Goal: Task Accomplishment & Management: Use online tool/utility

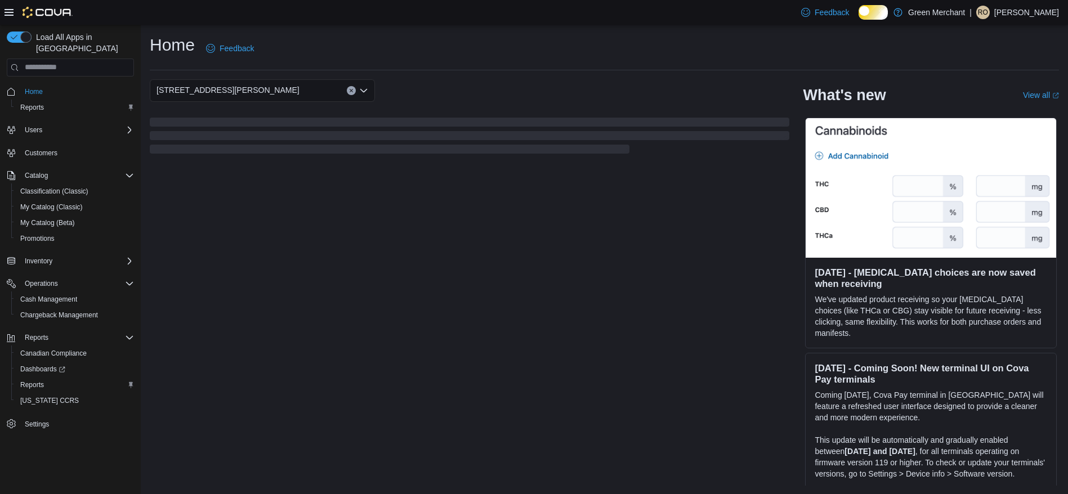
click at [514, 102] on div "[STREET_ADDRESS][PERSON_NAME]" at bounding box center [470, 90] width 640 height 23
click at [34, 381] on span "Reports" at bounding box center [32, 385] width 24 height 9
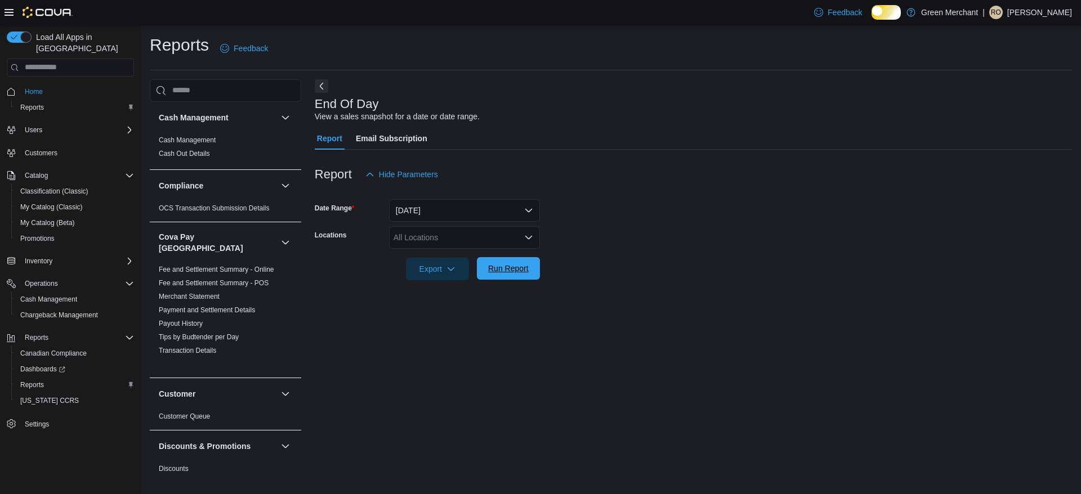
click at [509, 274] on span "Run Report" at bounding box center [508, 268] width 41 height 11
